Goal: Task Accomplishment & Management: Use online tool/utility

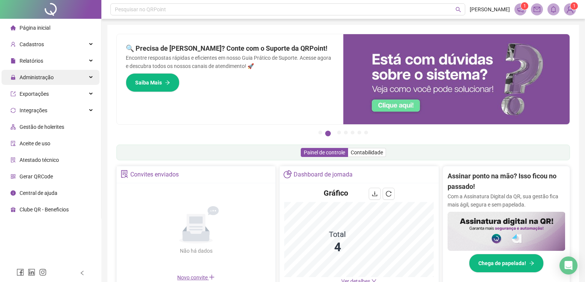
click at [21, 83] on span "Administração" at bounding box center [32, 77] width 43 height 15
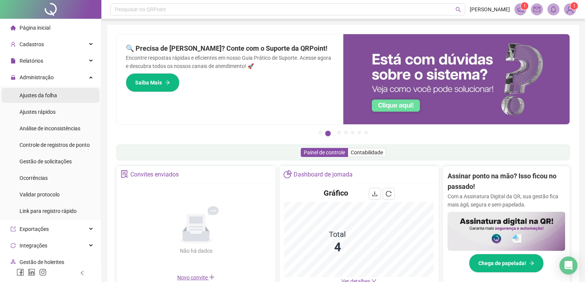
click at [42, 97] on span "Ajustes da folha" at bounding box center [39, 95] width 38 height 6
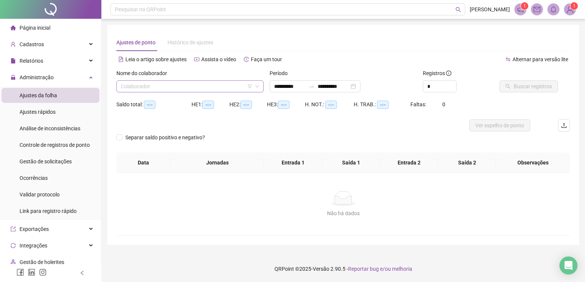
type input "**********"
click at [162, 85] on input "search" at bounding box center [186, 86] width 131 height 11
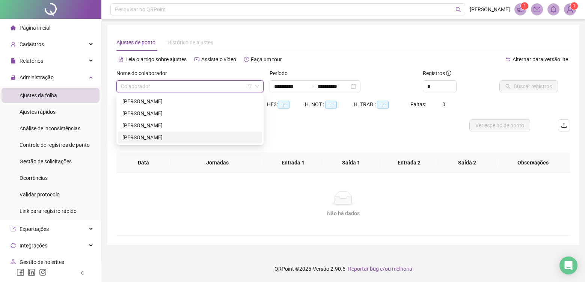
click at [161, 135] on div "[PERSON_NAME]" at bounding box center [189, 137] width 135 height 8
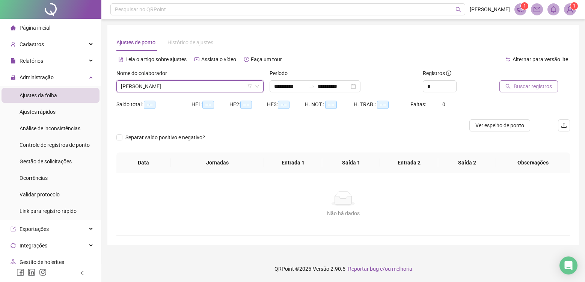
click at [520, 83] on span "Buscar registros" at bounding box center [533, 86] width 38 height 8
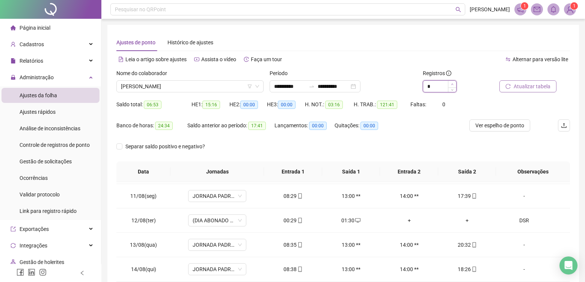
click at [452, 83] on icon "up" at bounding box center [452, 84] width 3 height 3
type input "*"
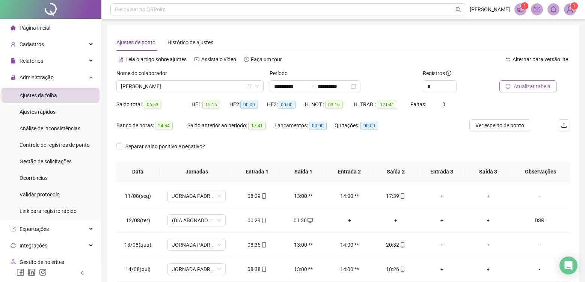
click at [527, 82] on button "Atualizar tabela" at bounding box center [528, 86] width 57 height 12
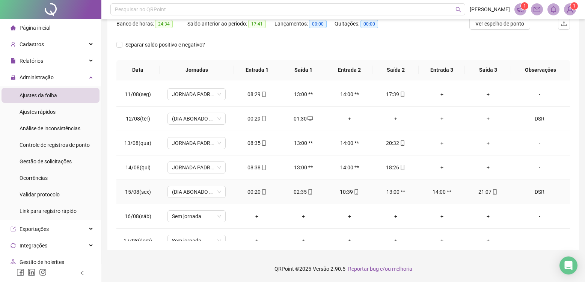
scroll to position [303, 0]
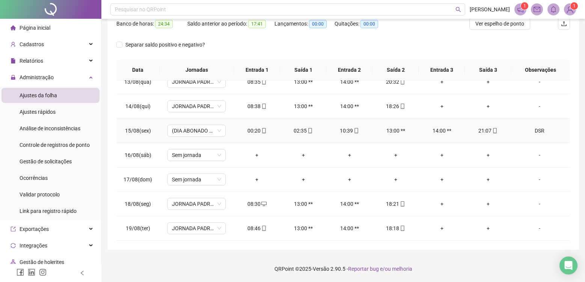
click at [551, 132] on div "DSR" at bounding box center [540, 131] width 44 height 8
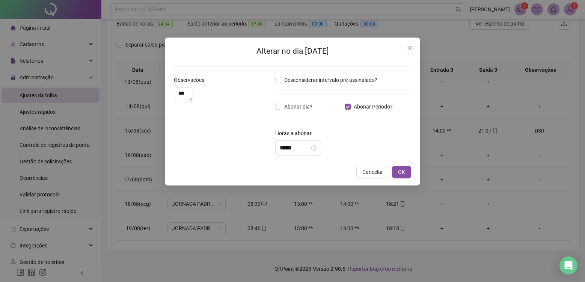
type textarea "***"
type input "*****"
click at [320, 82] on span "Desconsiderar intervalo pré-assinalado?" at bounding box center [330, 80] width 99 height 8
click at [406, 173] on button "OK" at bounding box center [401, 172] width 19 height 12
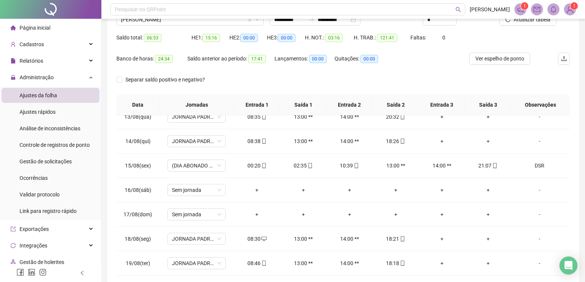
scroll to position [65, 0]
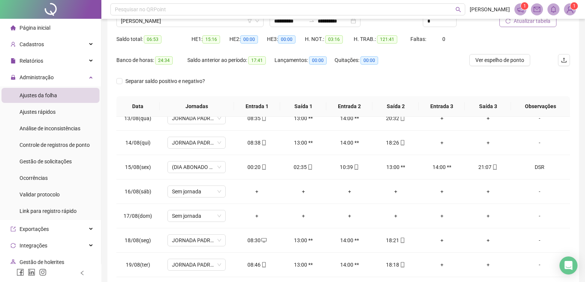
click at [515, 24] on span "Atualizar tabela" at bounding box center [532, 21] width 37 height 8
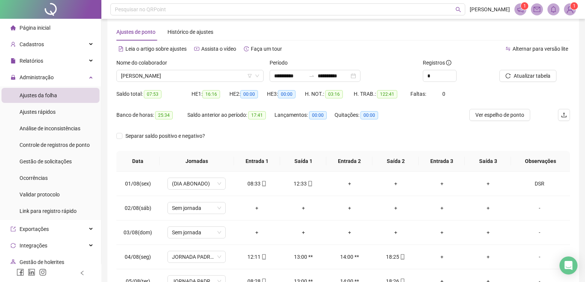
scroll to position [7, 0]
